Goal: Find specific page/section: Find specific page/section

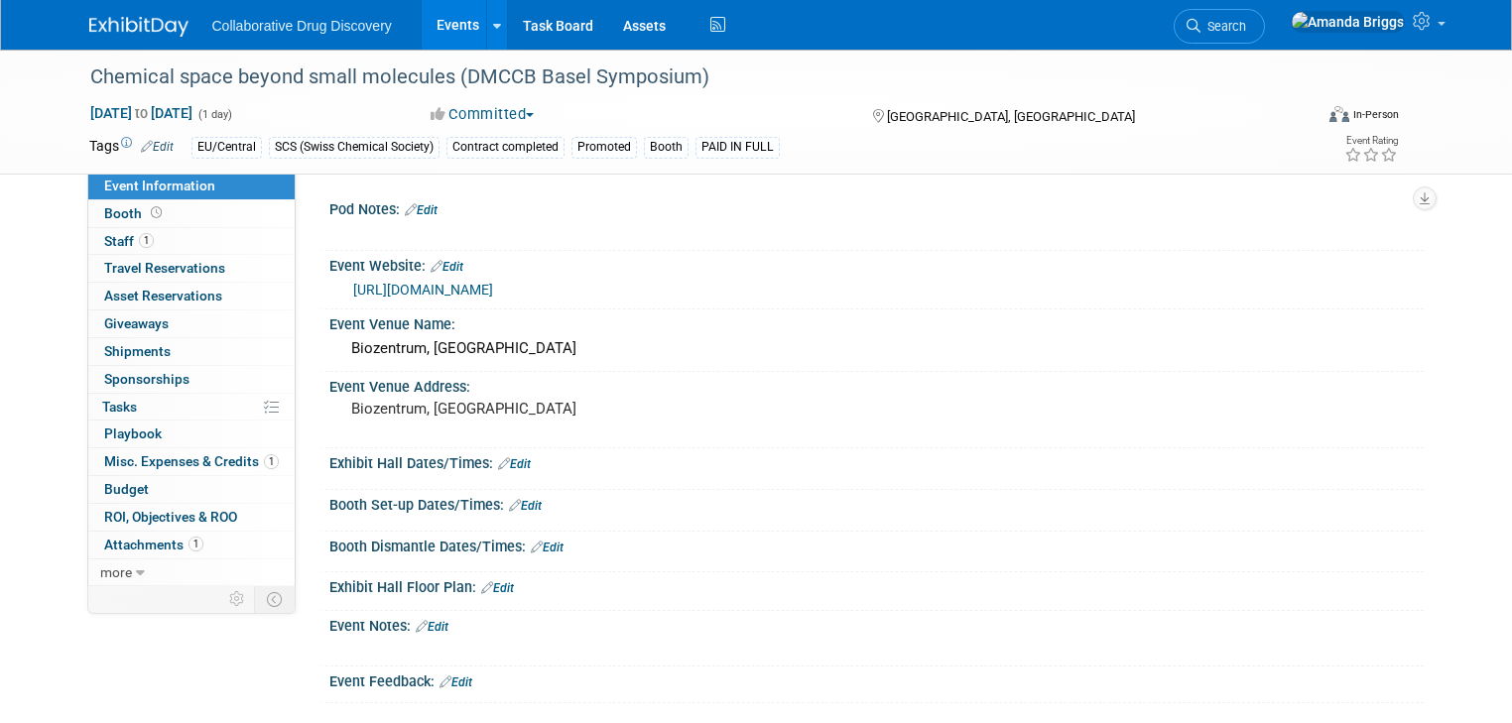
click at [437, 28] on link "Events" at bounding box center [458, 25] width 72 height 50
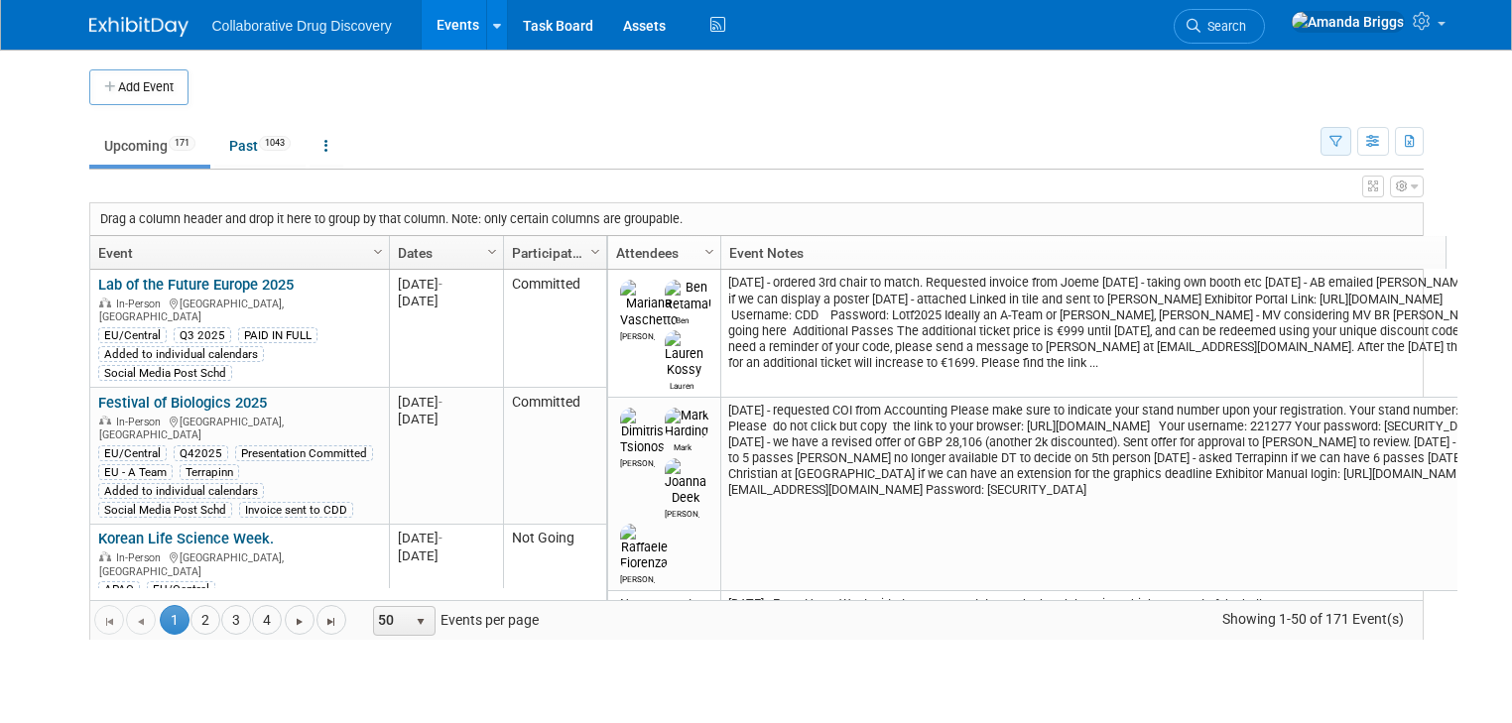
click at [1342, 143] on icon "button" at bounding box center [1335, 142] width 13 height 13
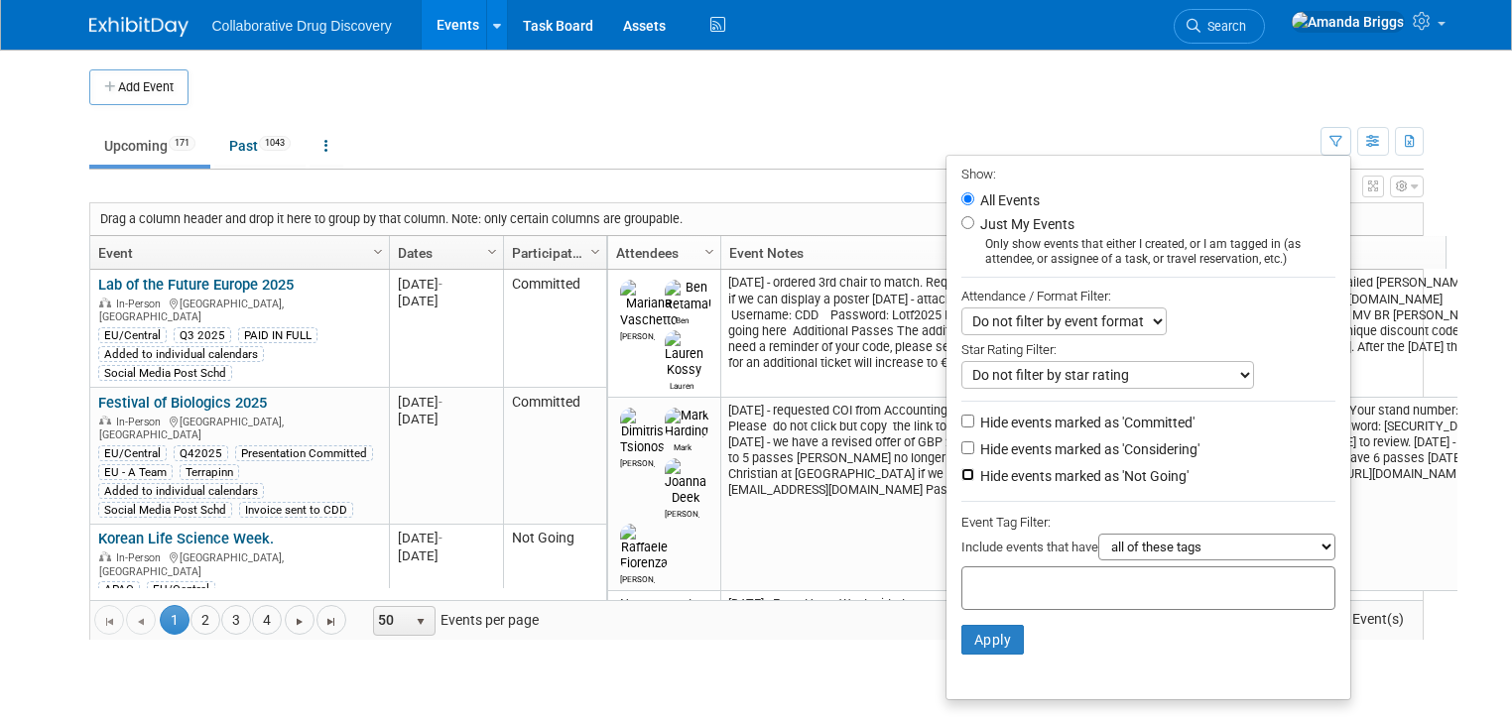
click at [973, 473] on input "Hide events marked as 'Not Going'" at bounding box center [967, 474] width 13 height 13
checkbox input "true"
click at [1015, 583] on input "text" at bounding box center [1049, 585] width 159 height 20
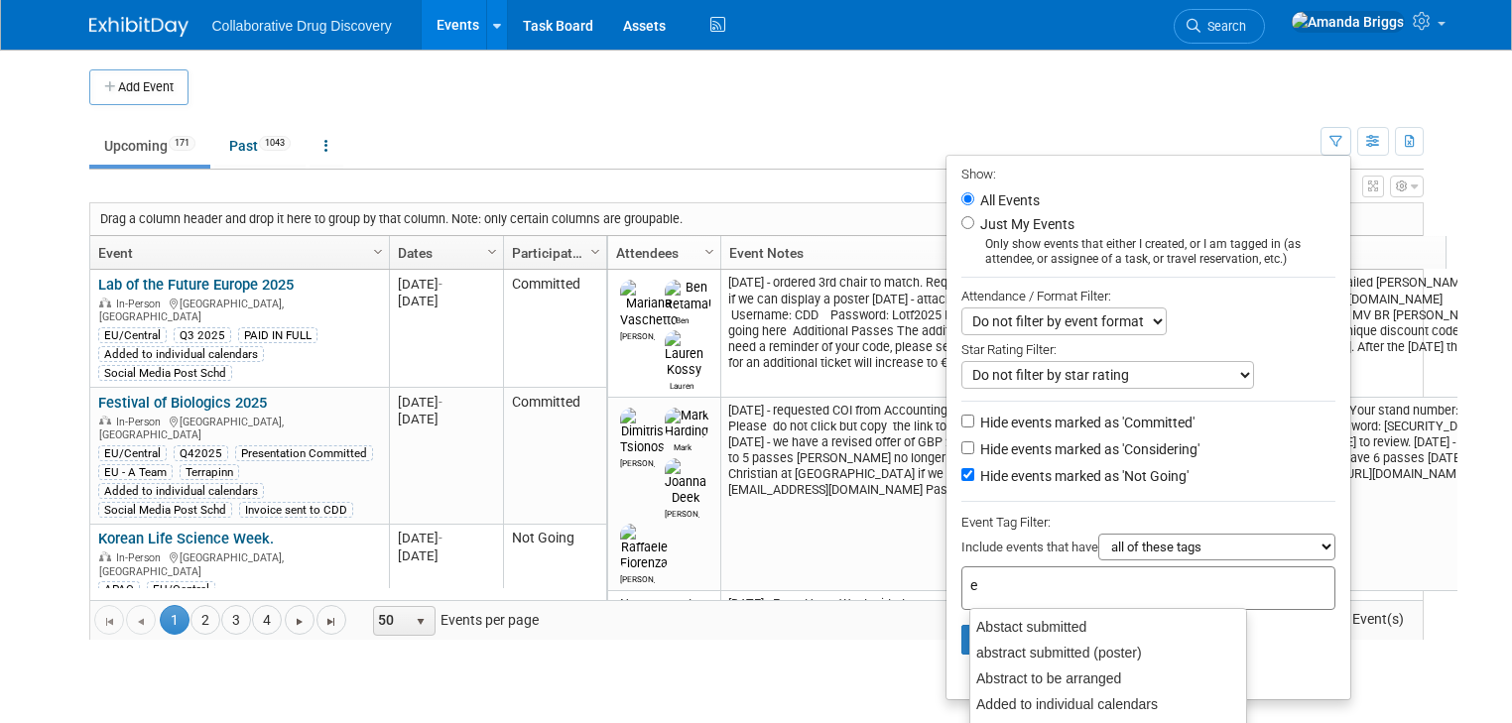
type input "eu"
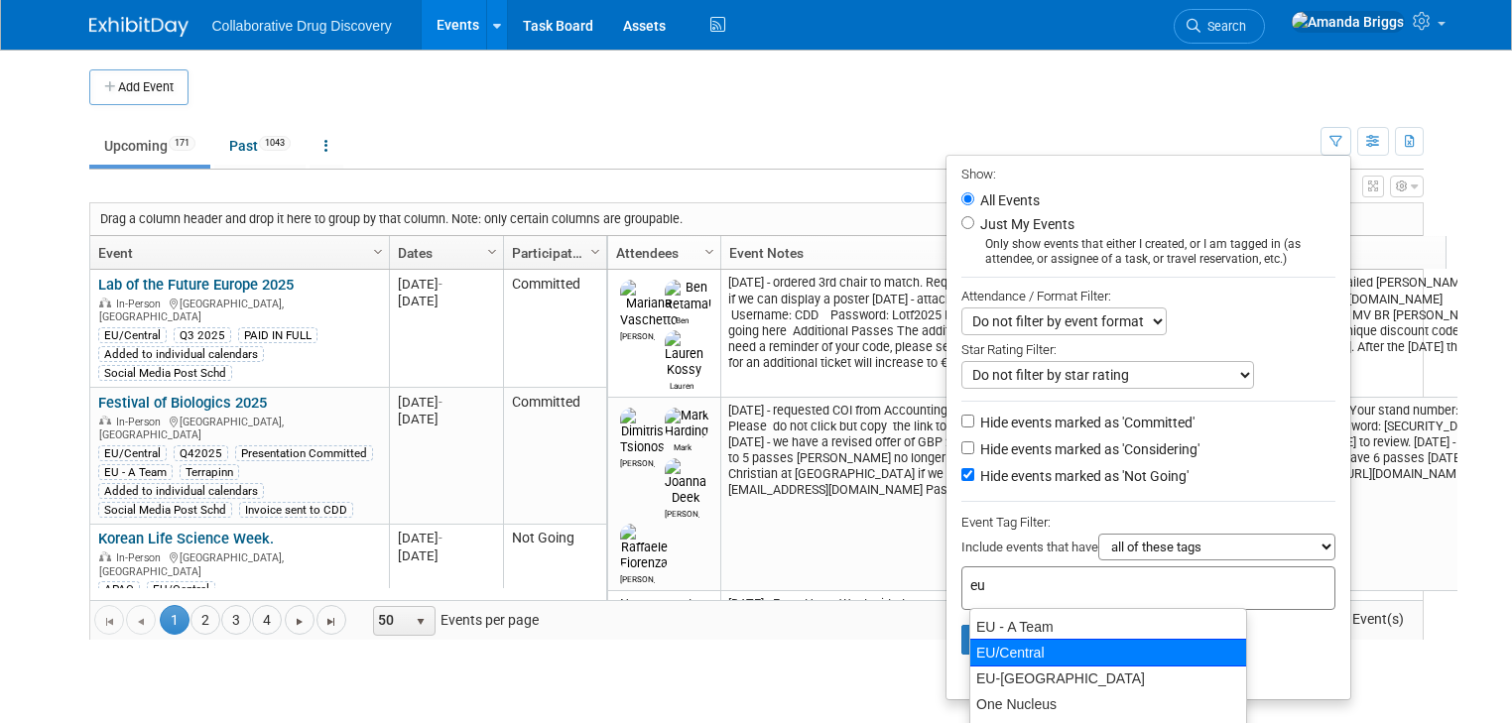
click at [1006, 643] on div "EU/Central" at bounding box center [1108, 653] width 278 height 28
type input "EU/Central"
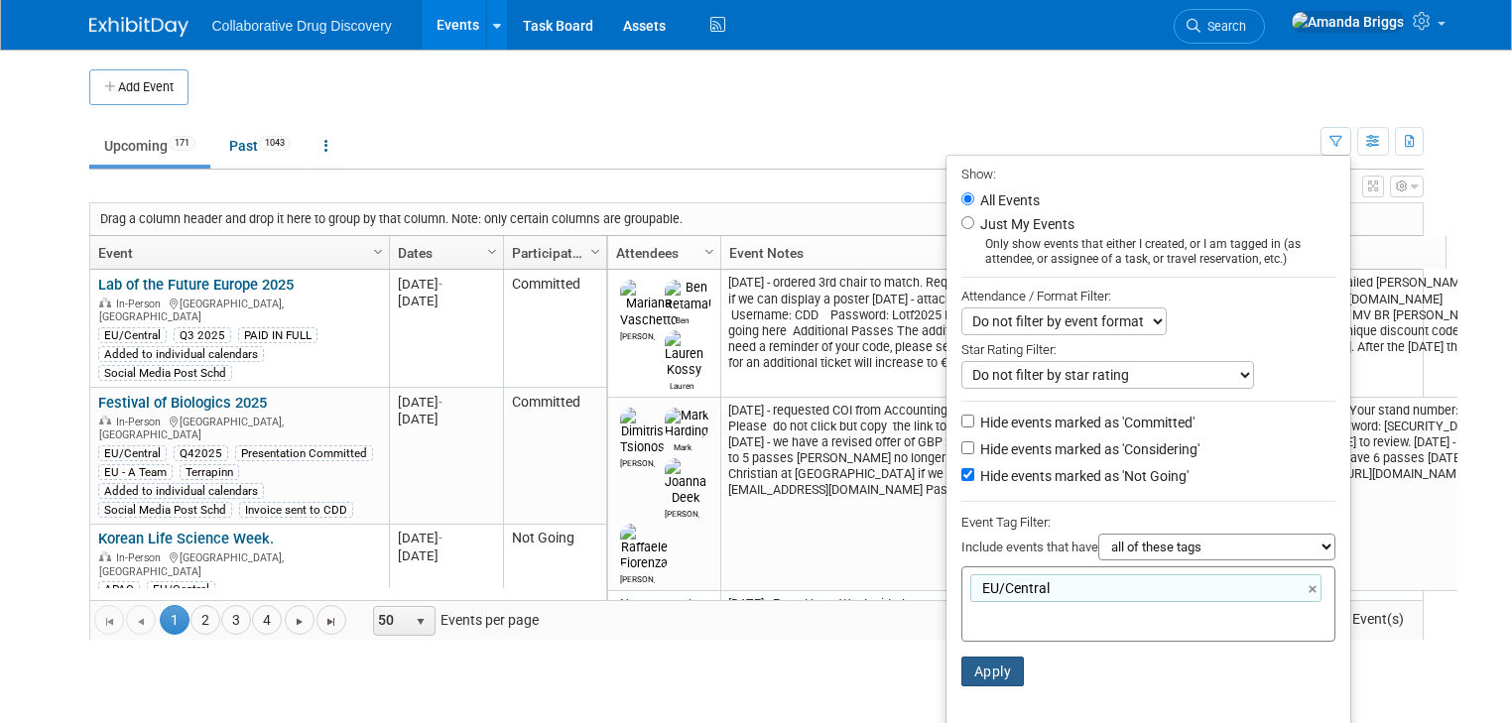
click at [1013, 673] on button "Apply" at bounding box center [992, 672] width 63 height 30
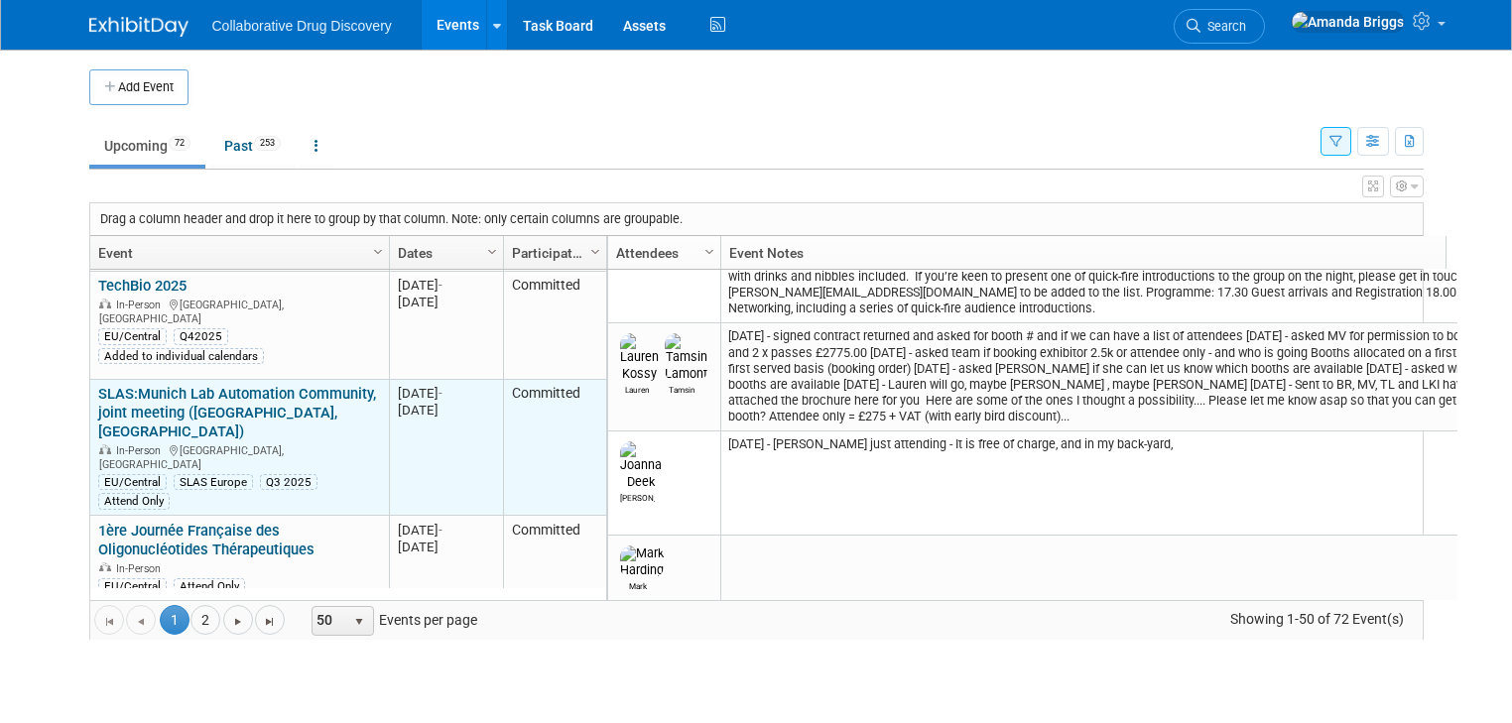
scroll to position [1238, 0]
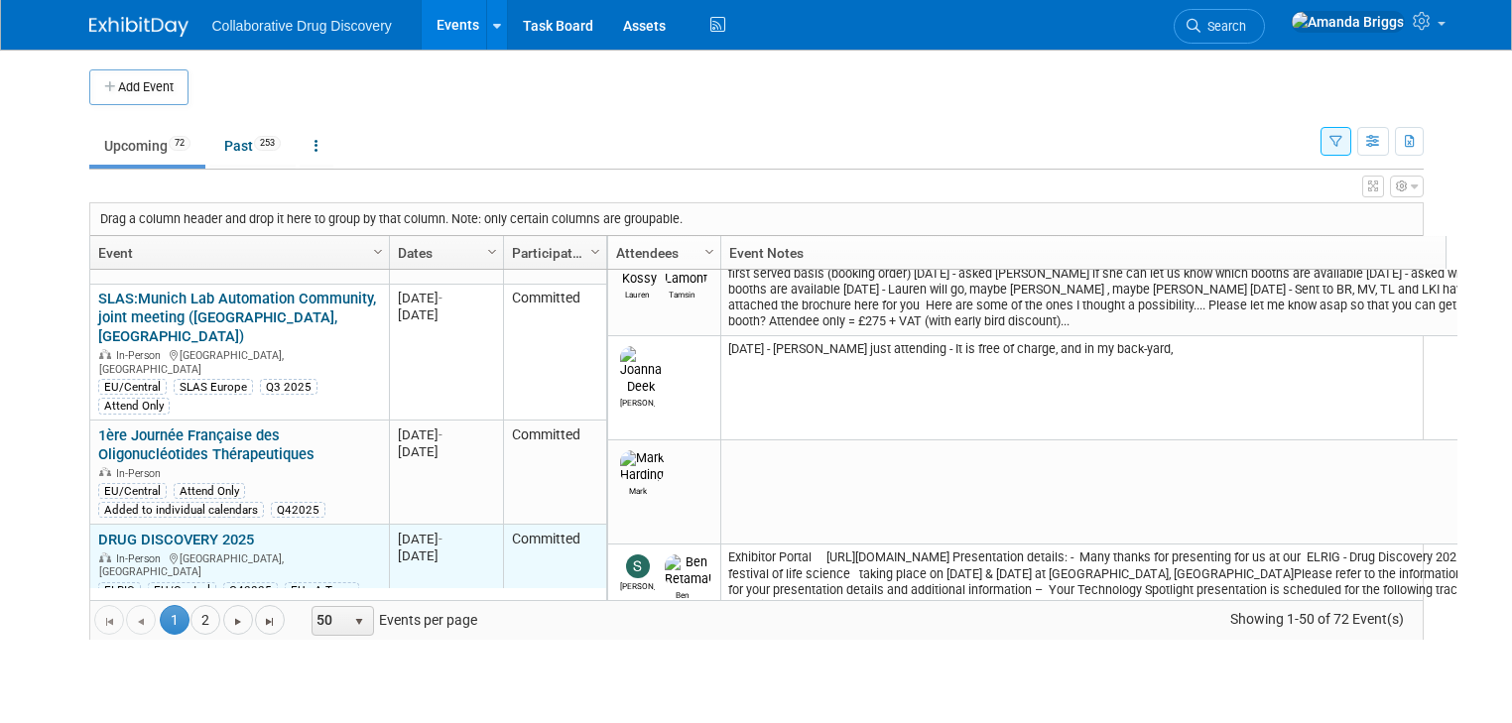
click at [172, 531] on link "DRUG DISCOVERY 2025" at bounding box center [176, 540] width 156 height 18
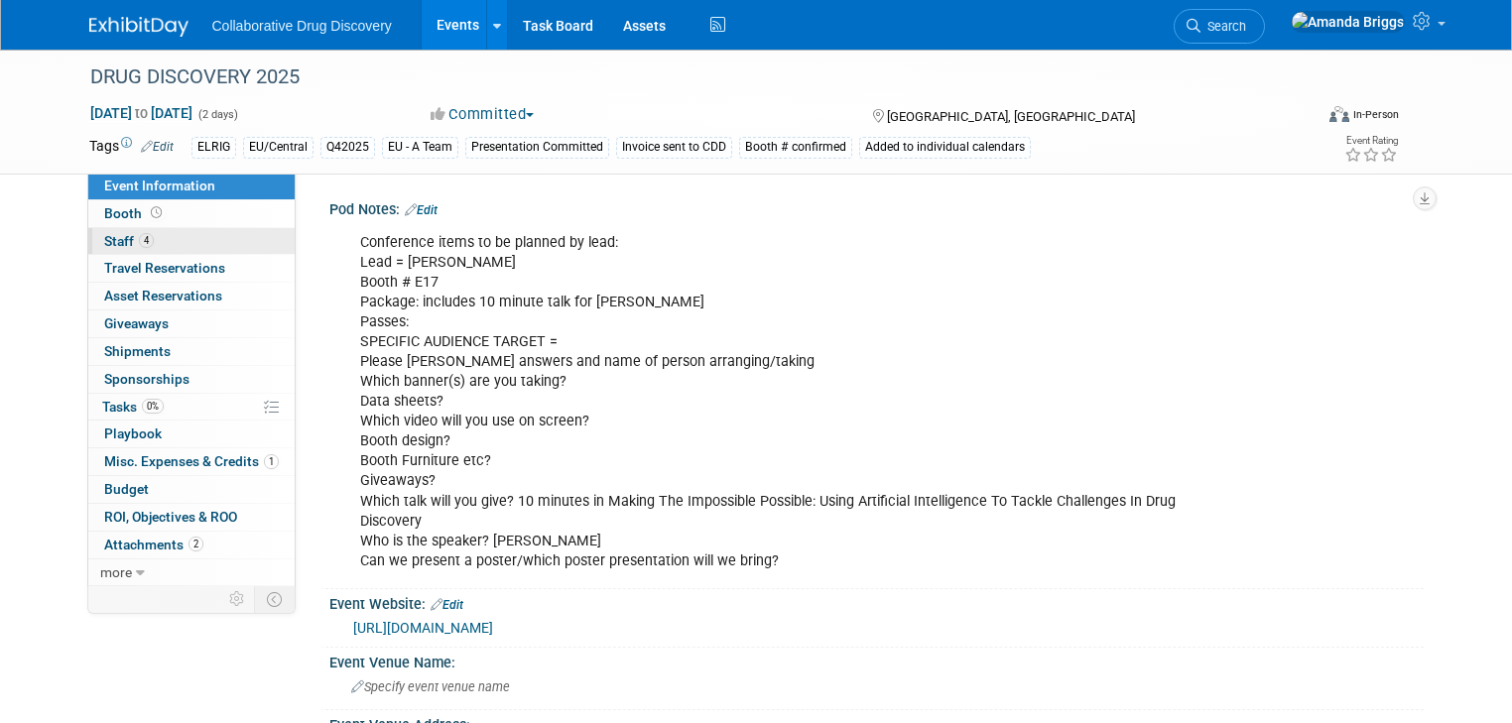
click at [104, 246] on span "Staff 4" at bounding box center [129, 241] width 50 height 16
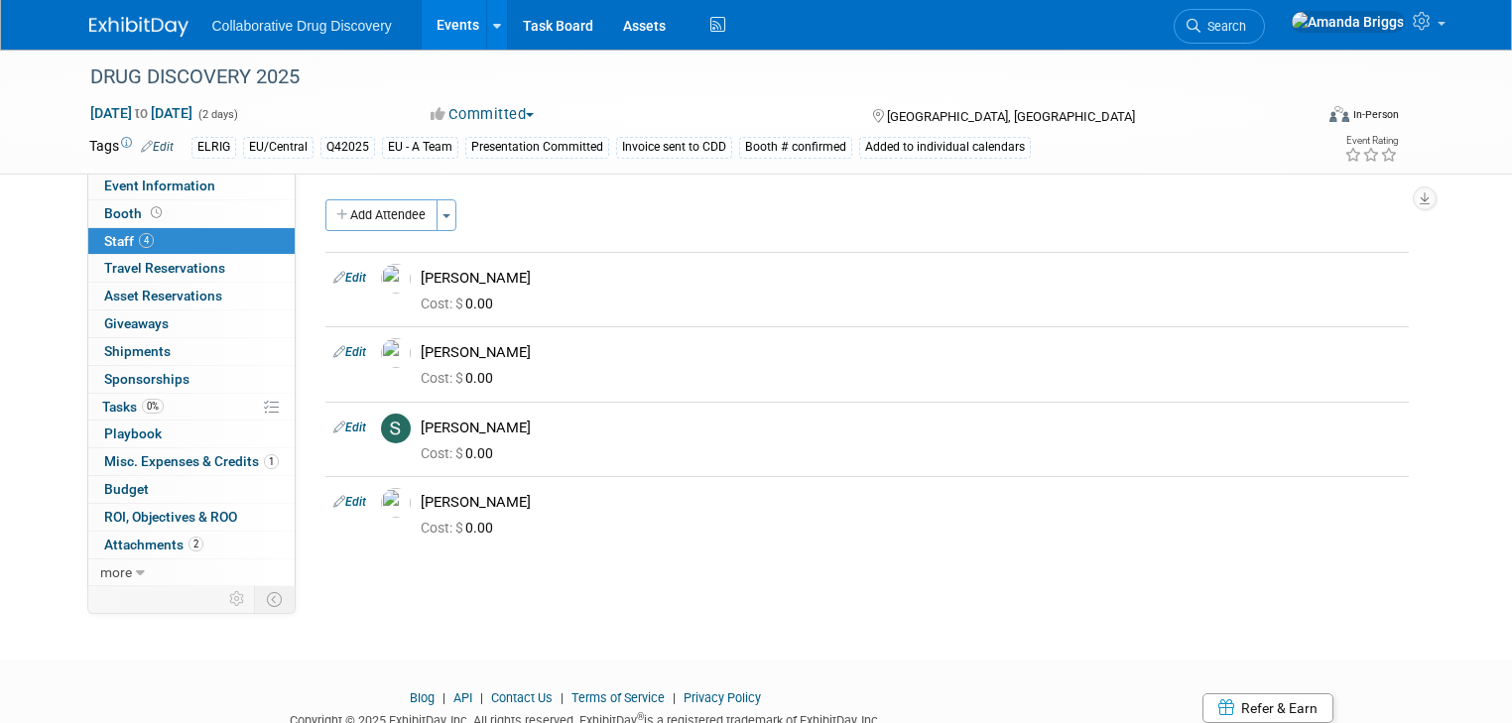
click at [425, 21] on link "Events" at bounding box center [458, 25] width 72 height 50
